Goal: Information Seeking & Learning: Understand process/instructions

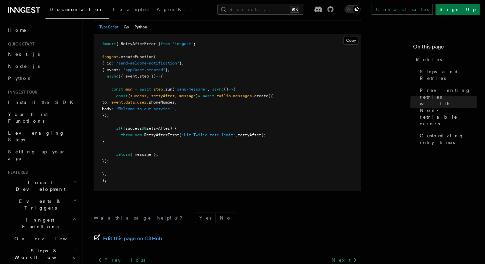
scroll to position [926, 0]
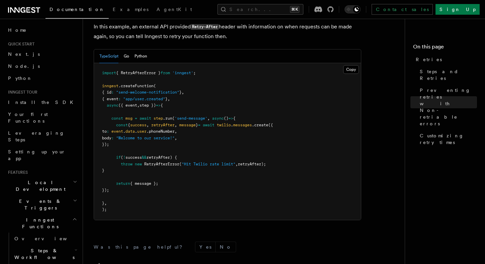
drag, startPoint x: 116, startPoint y: 149, endPoint x: 122, endPoint y: 161, distance: 13.7
click at [122, 161] on pre "import { RetryAfterError } from 'inngest' ; inngest .createFunction ( { id : "s…" at bounding box center [227, 141] width 267 height 157
copy code "if ( ! success && retryAfter) { throw new RetryAfterError ( "Hit Twilio rate li…"
click at [210, 174] on pre "import { RetryAfterError } from 'inngest' ; inngest .createFunction ( { id : "s…" at bounding box center [227, 141] width 267 height 157
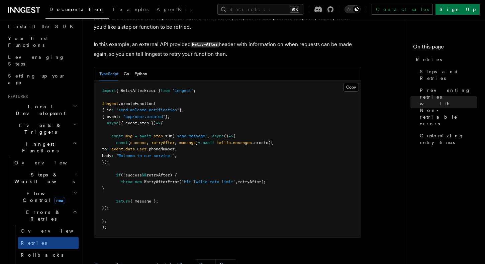
scroll to position [91, 0]
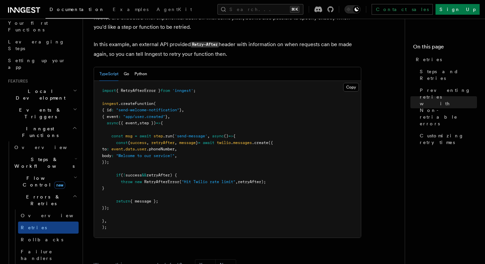
click at [66, 154] on h2 "Steps & Workflows" at bounding box center [45, 163] width 67 height 19
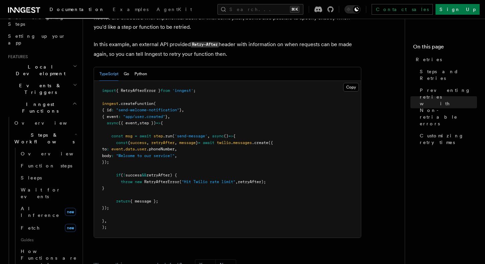
scroll to position [114, 0]
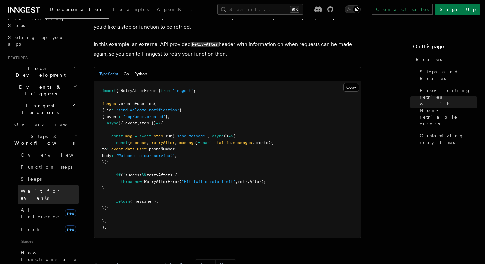
click at [47, 189] on span "Wait for events" at bounding box center [41, 195] width 40 height 12
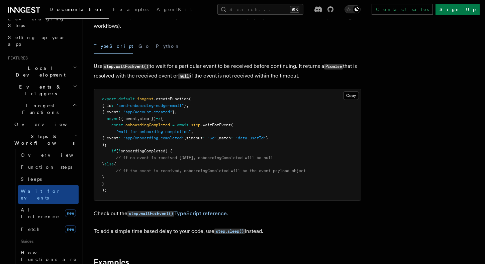
scroll to position [79, 0]
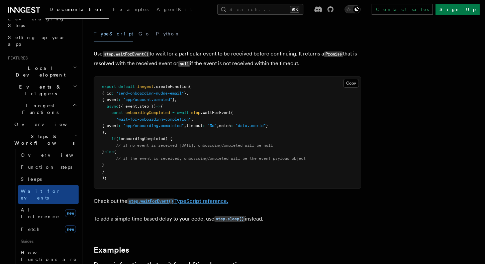
click at [163, 203] on code "step.waitForEvent()" at bounding box center [151, 202] width 47 height 6
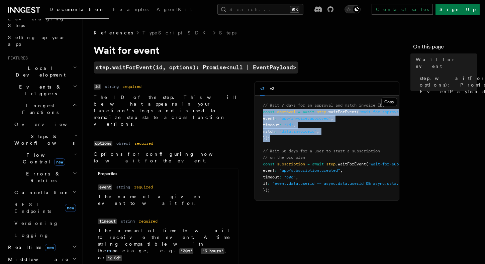
drag, startPoint x: 263, startPoint y: 111, endPoint x: 285, endPoint y: 138, distance: 34.2
click at [285, 138] on pre "// Wait 7 days for an approval and match invoice IDs const approval = await ste…" at bounding box center [327, 148] width 144 height 105
copy code "const approval = await step .waitForEvent ( "wait-for-approval" , { event : "ap…"
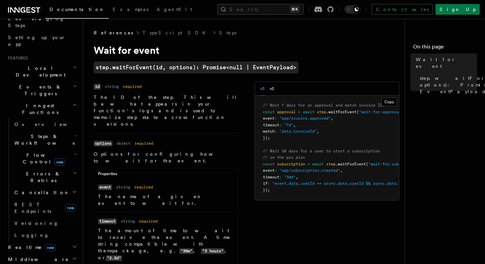
click at [320, 145] on pre "// Wait 7 days for an approval and match invoice IDs const approval = await ste…" at bounding box center [327, 148] width 144 height 105
